Goal: Task Accomplishment & Management: Manage account settings

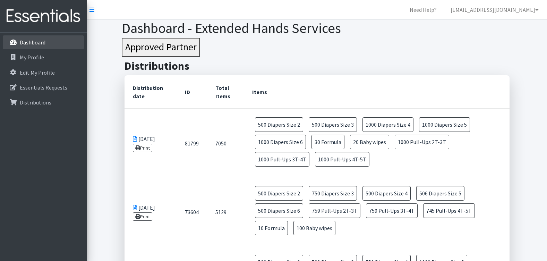
click at [51, 43] on link "Dashboard" at bounding box center [43, 42] width 81 height 14
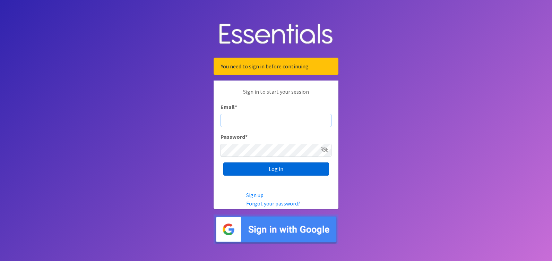
type input "EXTENDEDHANDSINC@LIVE.COM"
click at [267, 170] on input "Log in" at bounding box center [276, 168] width 106 height 13
